Goal: Contribute content

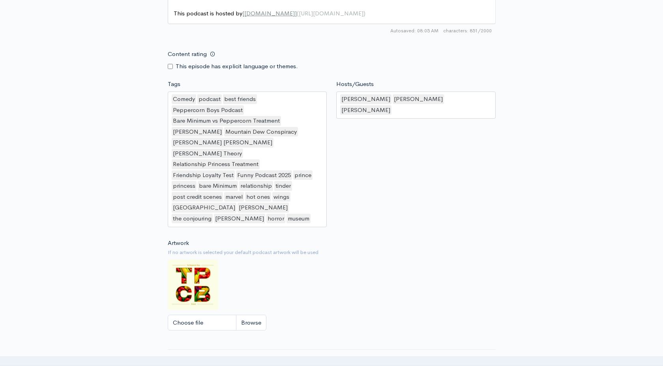
scroll to position [747, 0]
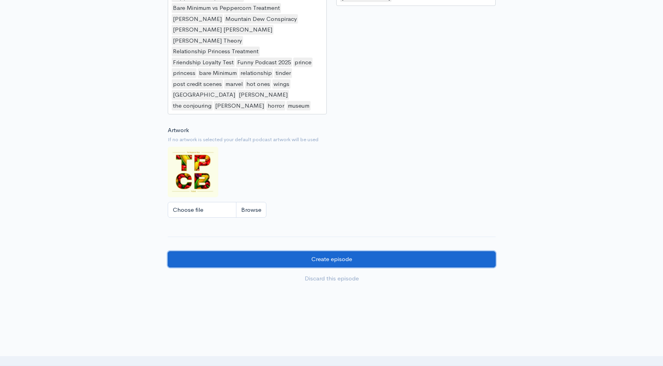
click at [416, 251] on input "Create episode" at bounding box center [332, 259] width 328 height 16
